Goal: Obtain resource: Download file/media

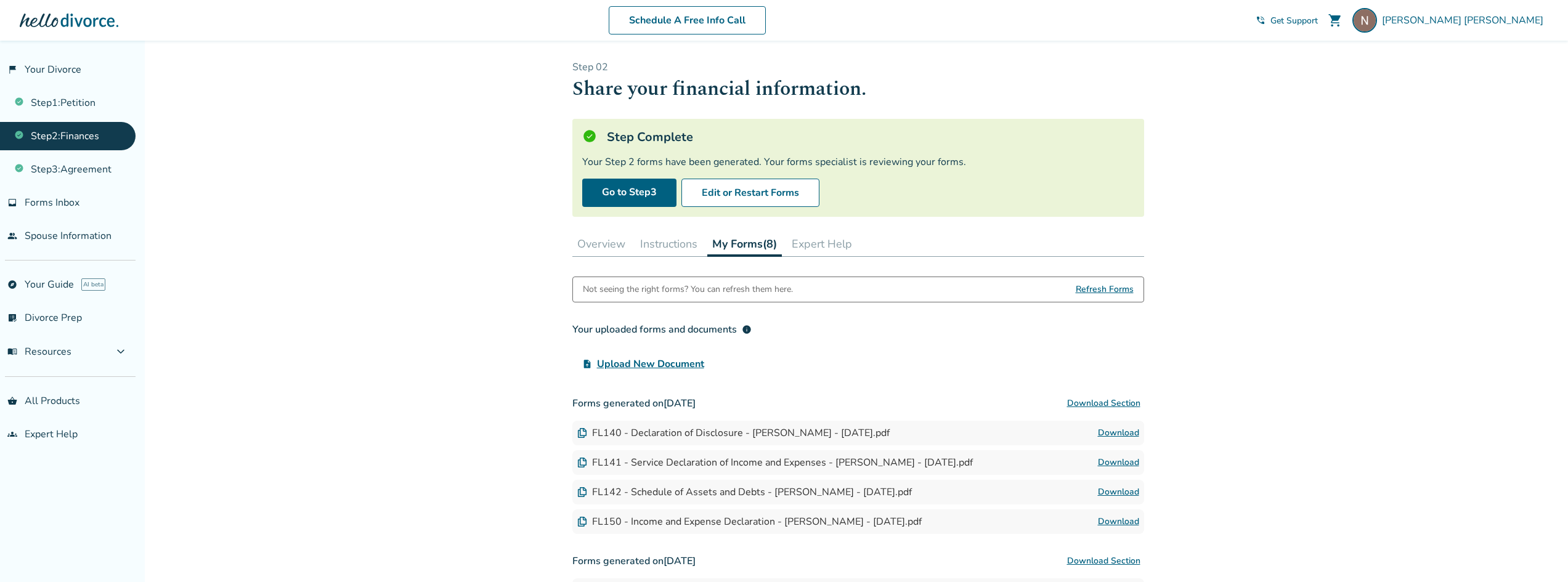
click at [1125, 435] on link "Download" at bounding box center [1118, 433] width 41 height 14
click at [82, 104] on link "Step 1 : Petition" at bounding box center [67, 102] width 135 height 28
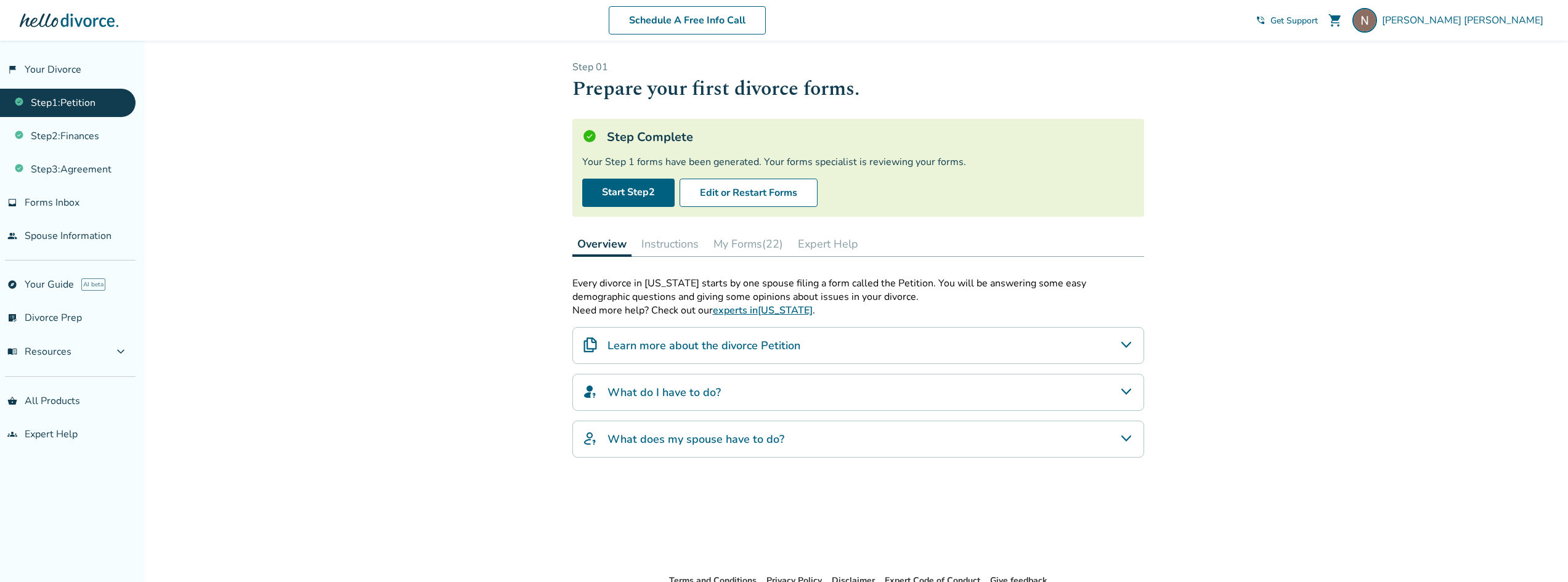
click at [738, 242] on button "My Forms (22)" at bounding box center [748, 244] width 80 height 25
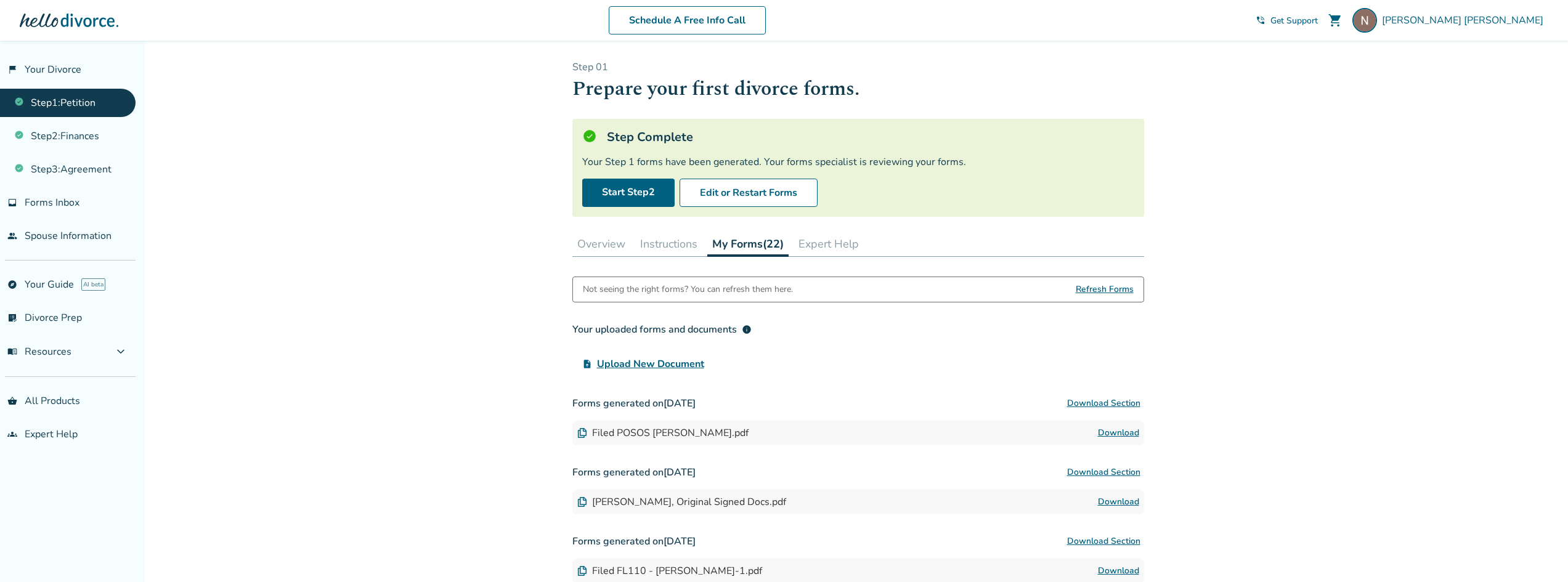
click at [1133, 432] on link "Download" at bounding box center [1118, 433] width 41 height 14
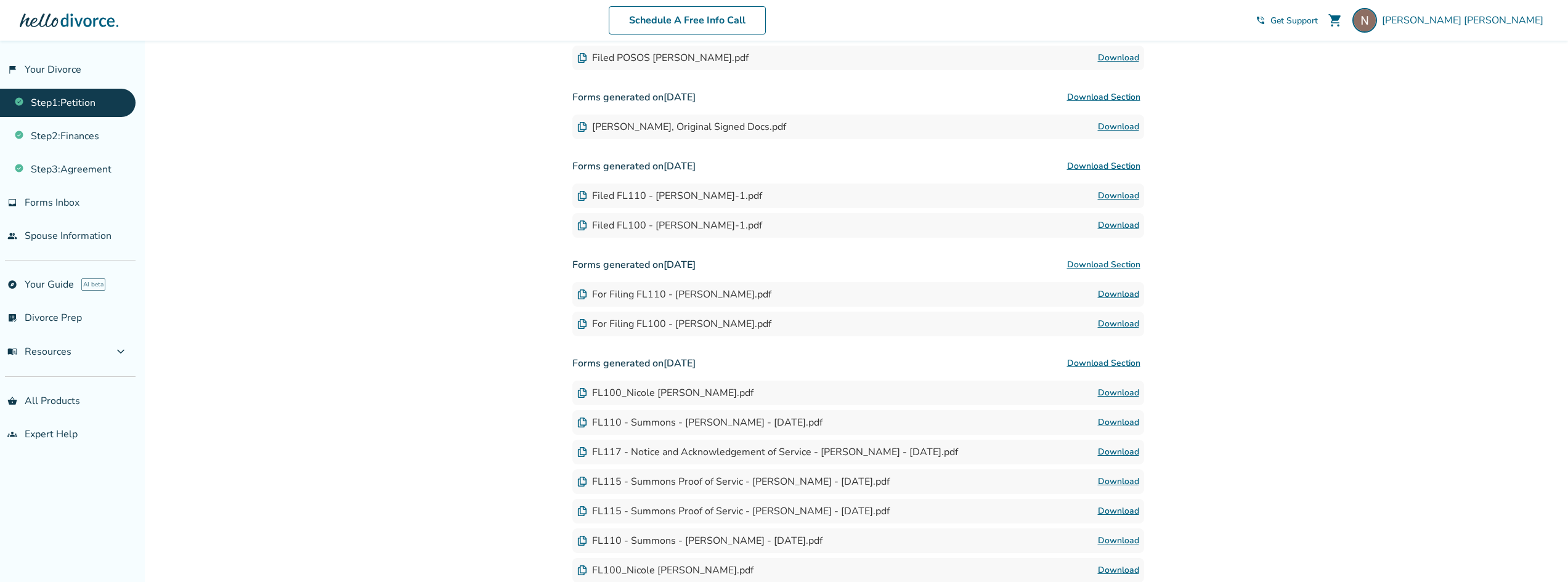
scroll to position [493, 0]
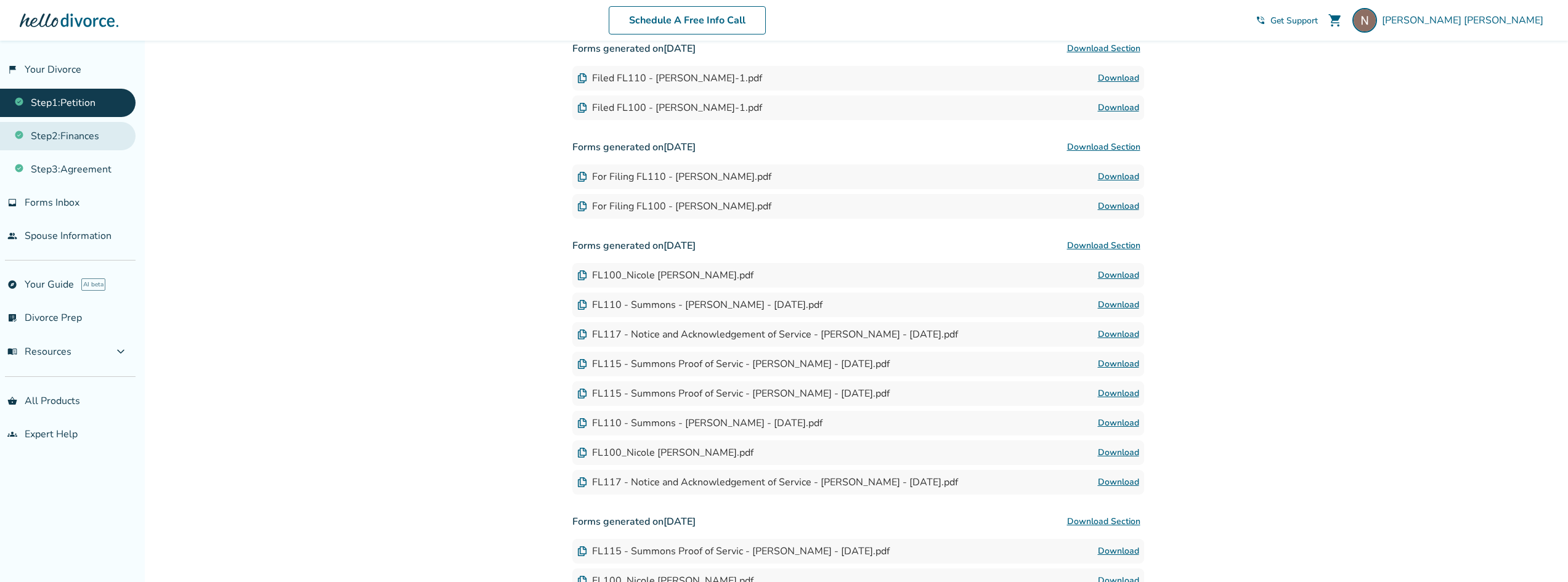
click at [74, 144] on link "Step 2 : Finances" at bounding box center [67, 135] width 135 height 28
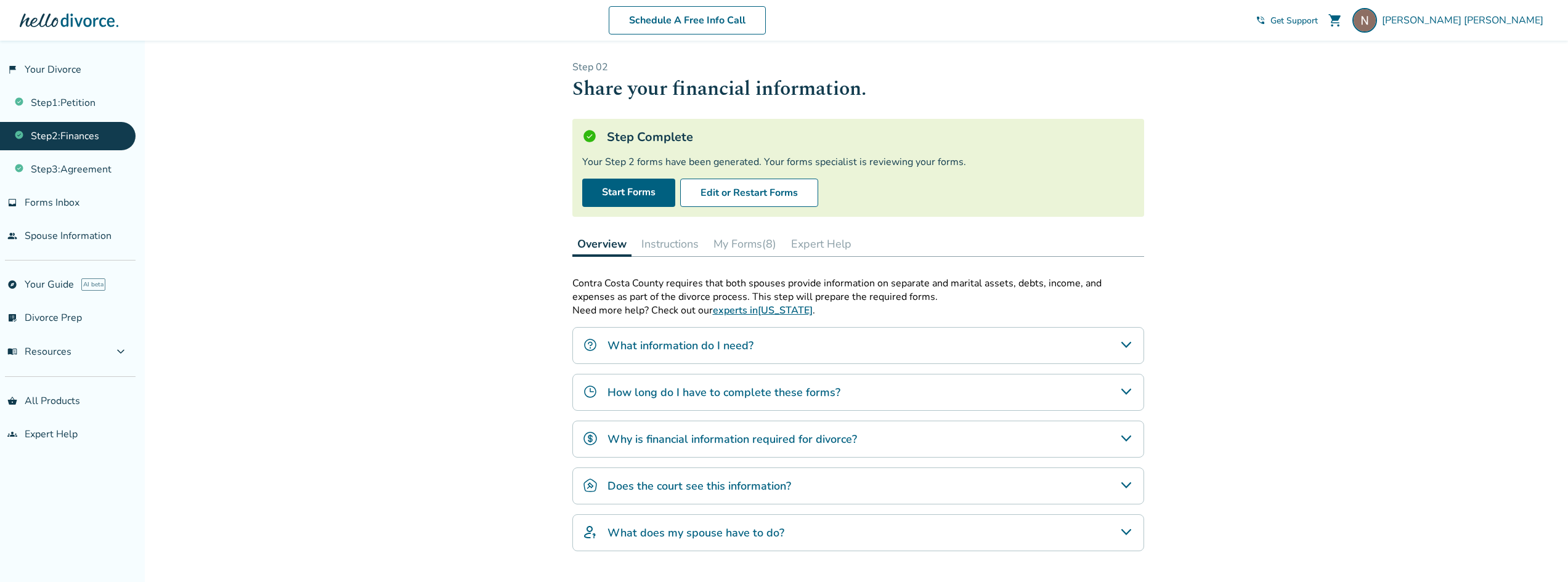
click at [740, 237] on button "My Forms (8)" at bounding box center [745, 244] width 72 height 25
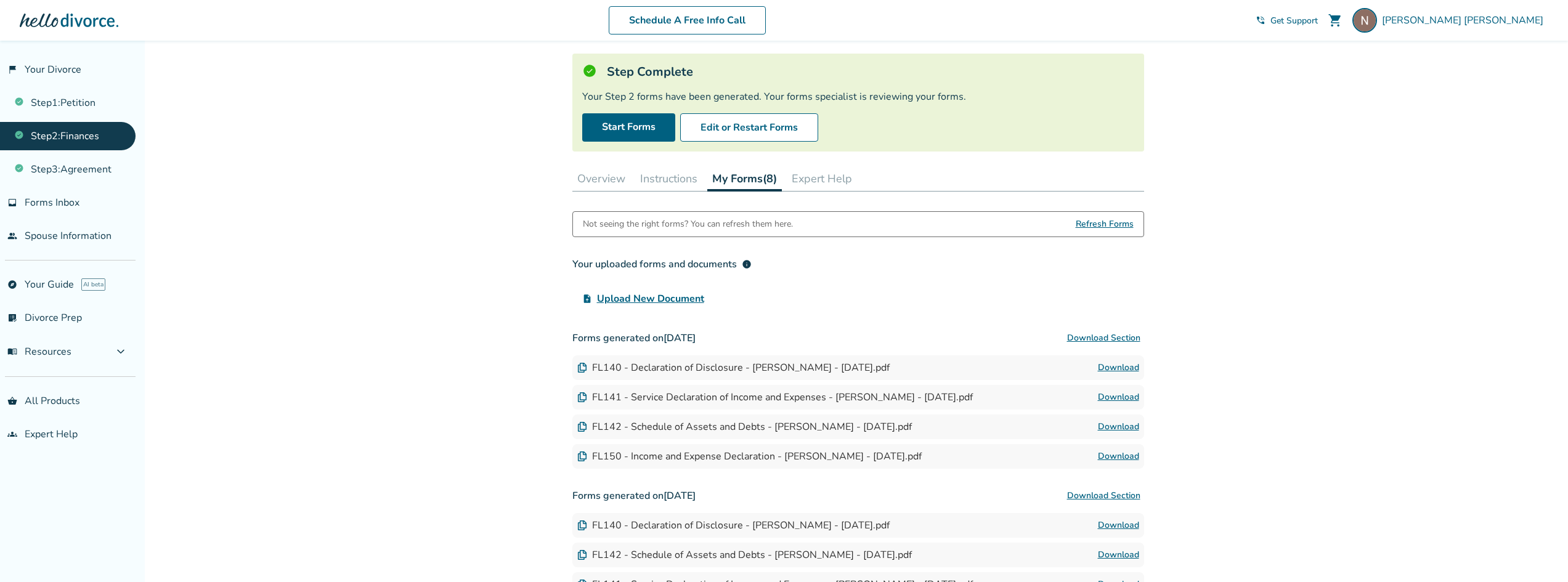
scroll to position [185, 0]
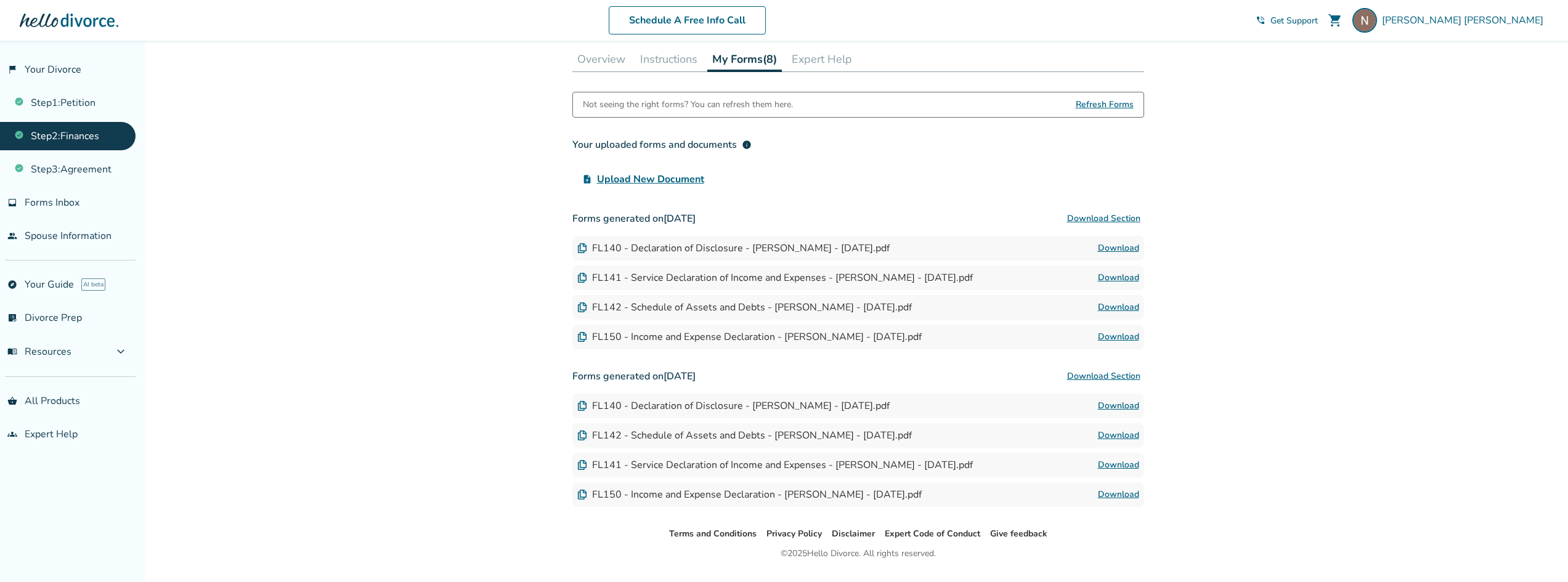
click at [1125, 340] on link "Download" at bounding box center [1118, 337] width 41 height 14
